Goal: Transaction & Acquisition: Book appointment/travel/reservation

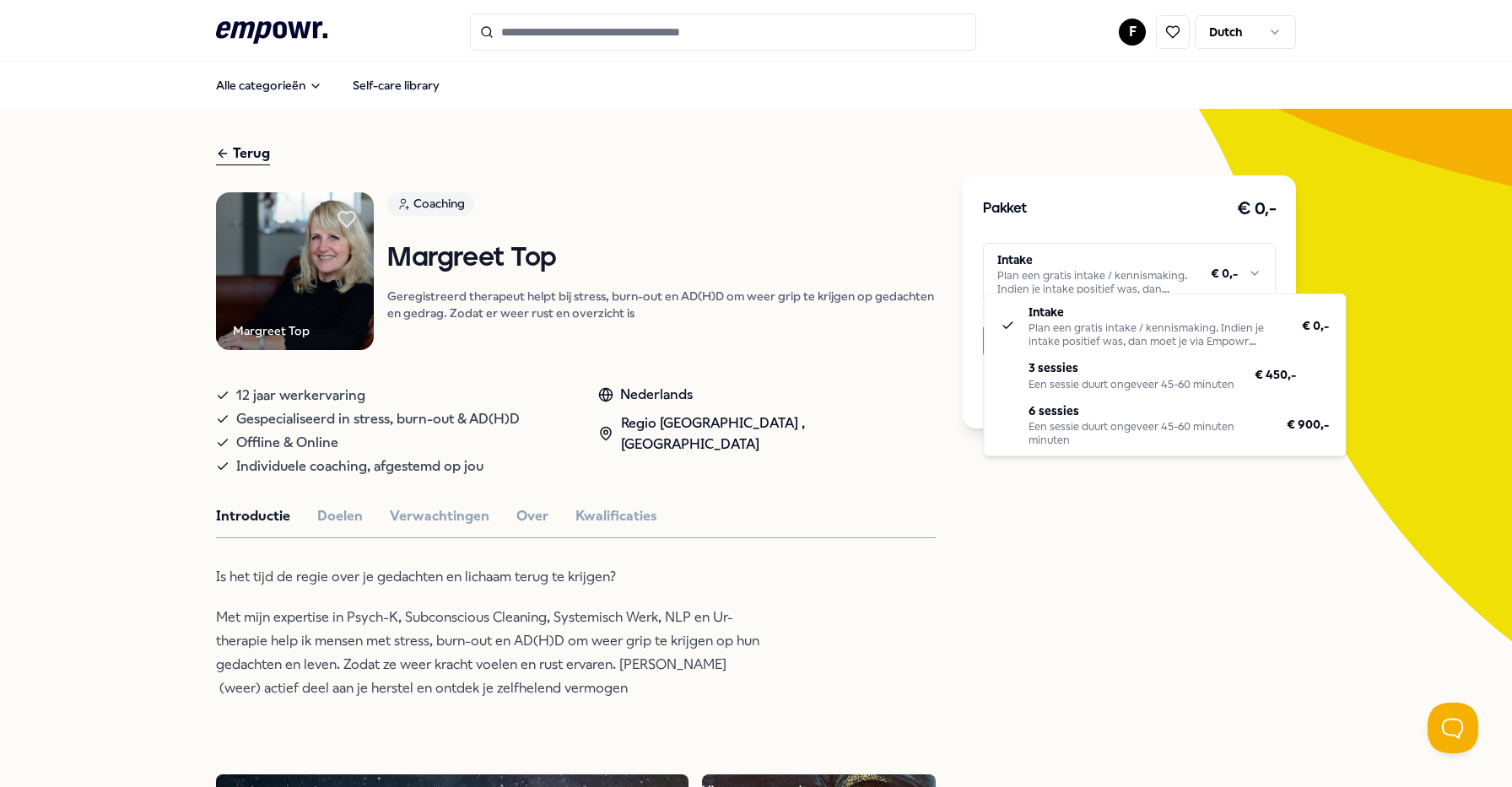
click at [1158, 266] on html ".empowr-logo_svg__cls-1{fill:#03032f} F Dutch Alle categorieën Self-care librar…" at bounding box center [756, 394] width 1512 height 787
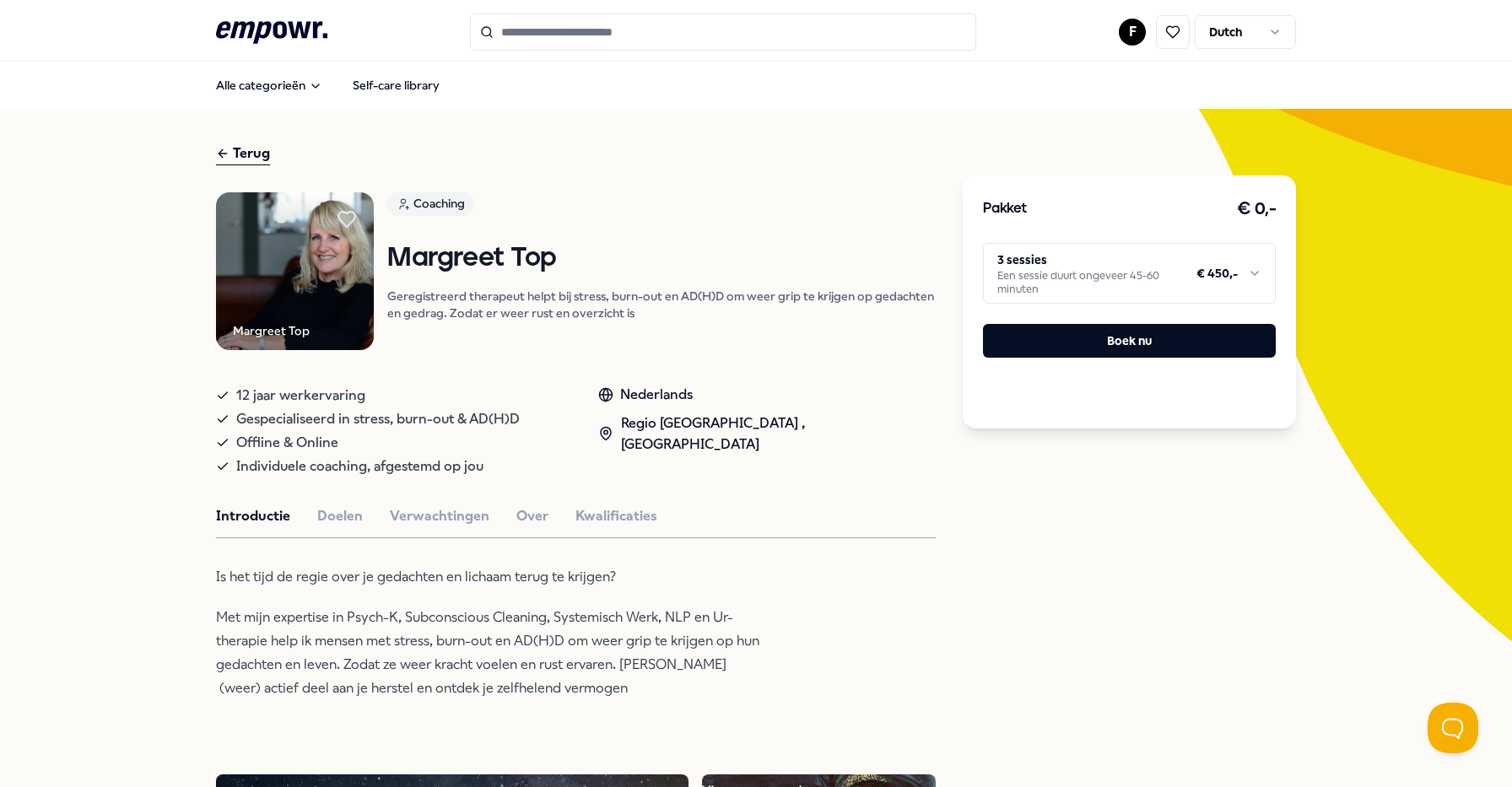
click at [1129, 40] on html ".empowr-logo_svg__cls-1{fill:#03032f} F Dutch Alle categorieën Self-care librar…" at bounding box center [756, 394] width 1512 height 787
click at [1114, 91] on div "Dashboard" at bounding box center [1132, 87] width 167 height 49
click at [1050, 272] on html ".empowr-logo_svg__cls-1{fill:#03032f} F Dutch Alle categorieën Self-care librar…" at bounding box center [756, 394] width 1512 height 787
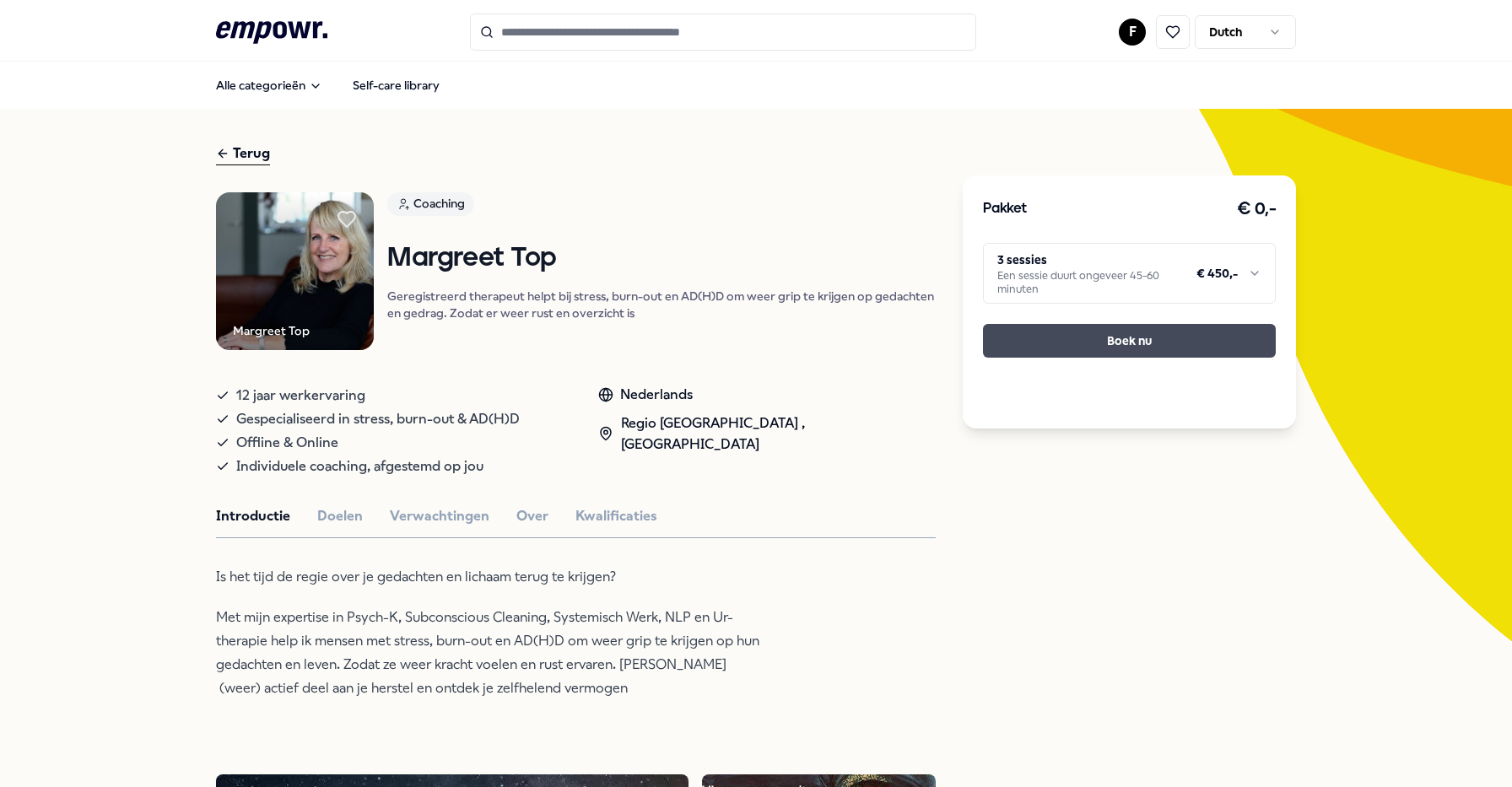
click at [1029, 344] on button "Boek nu" at bounding box center [1128, 341] width 292 height 34
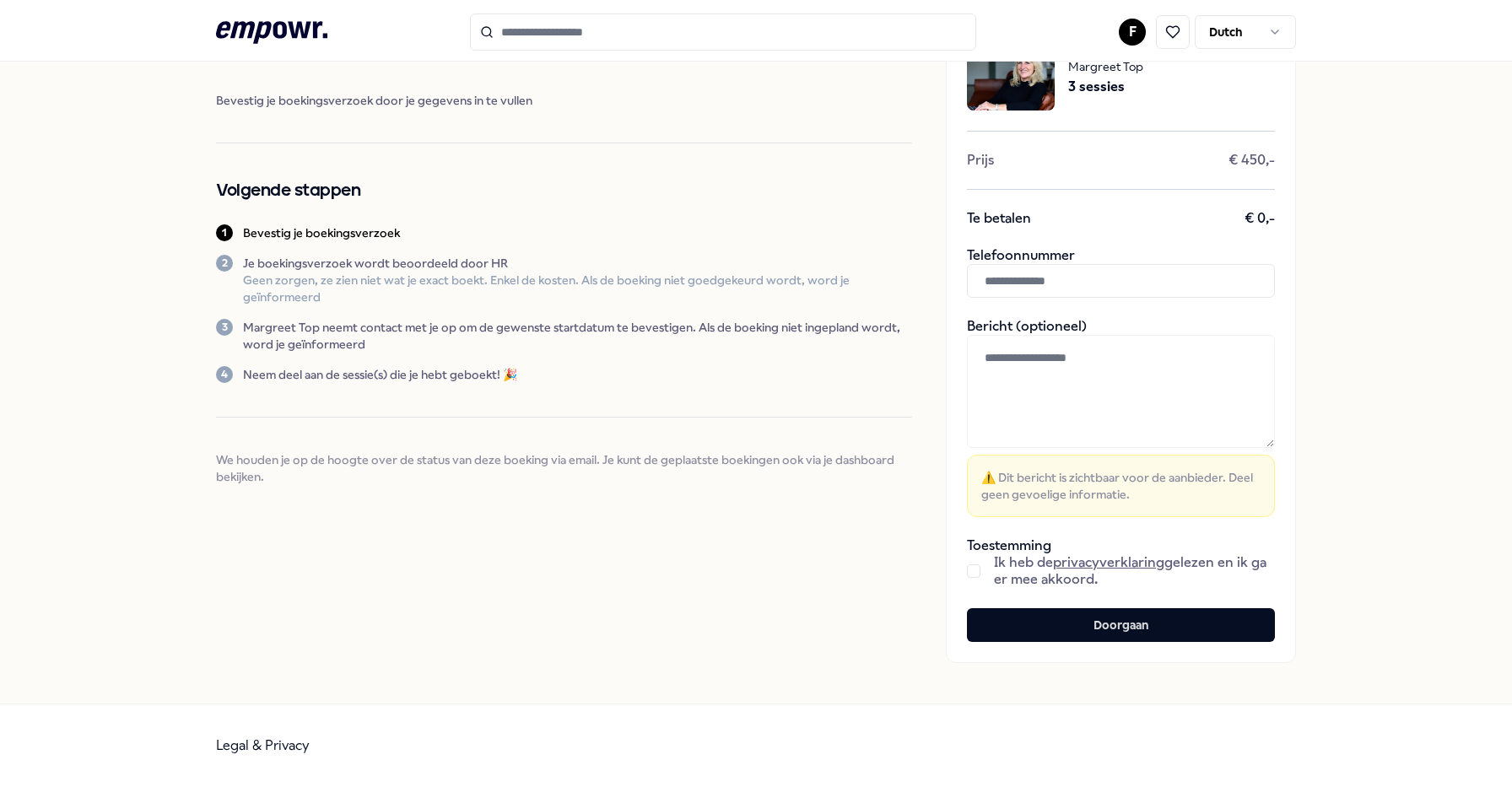
scroll to position [79, 0]
click at [1062, 265] on input "text" at bounding box center [1120, 280] width 308 height 34
type input "**********"
click at [974, 569] on button "button" at bounding box center [974, 571] width 14 height 14
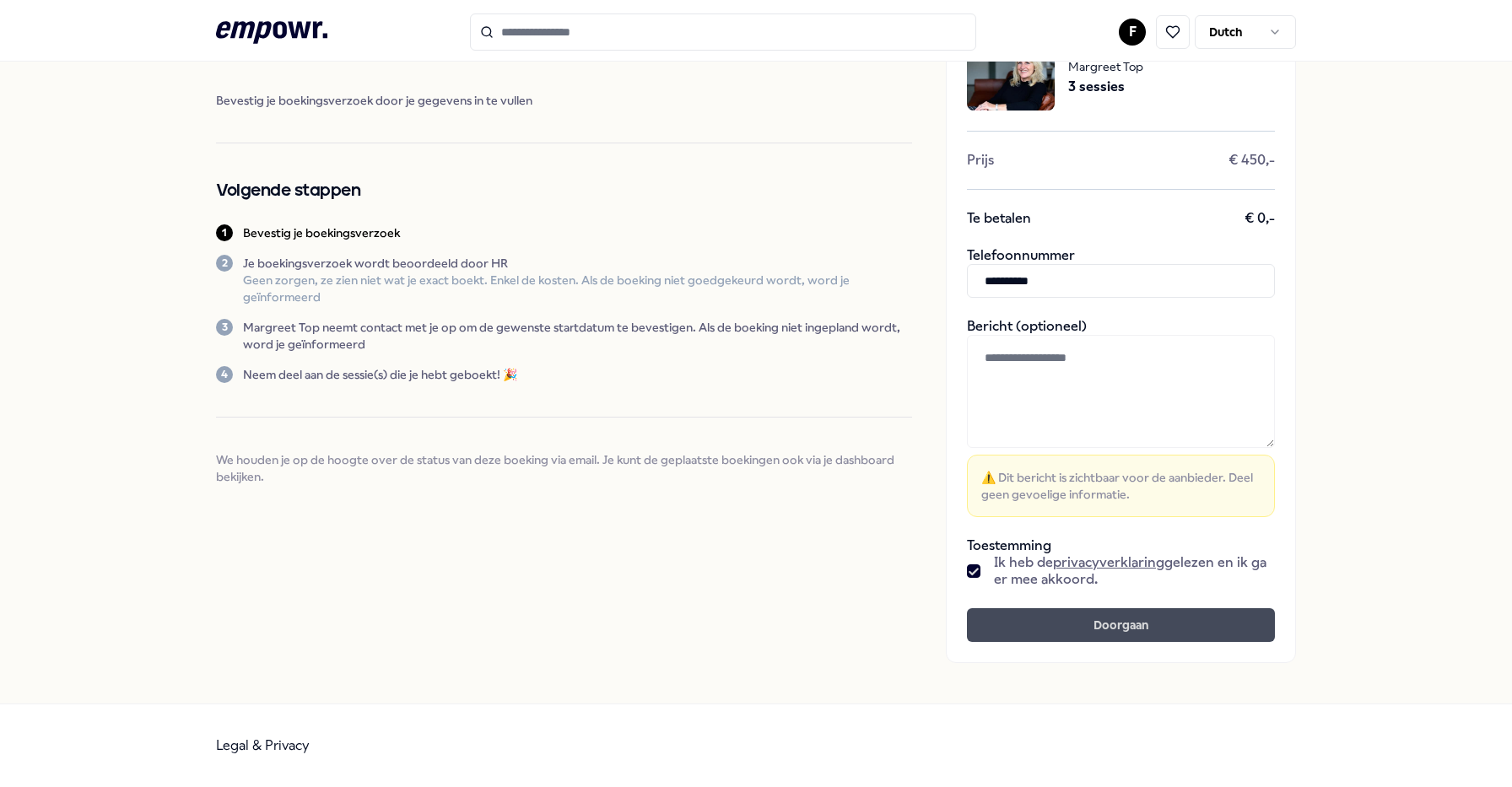
click at [1042, 615] on button "Doorgaan" at bounding box center [1120, 625] width 308 height 34
